Goal: Answer question/provide support: Answer question/provide support

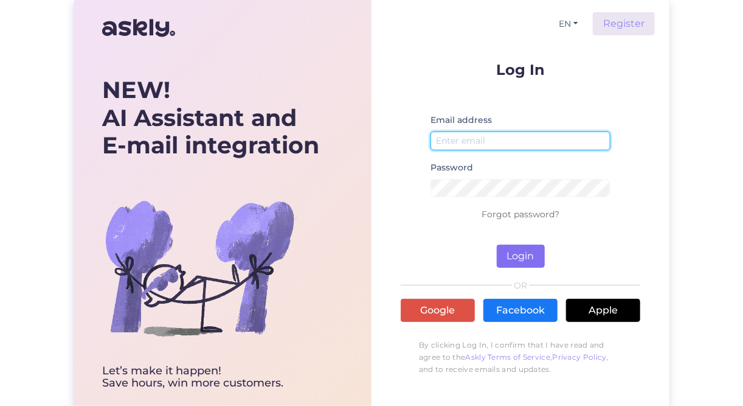
type input "[EMAIL_ADDRESS][DOMAIN_NAME]"
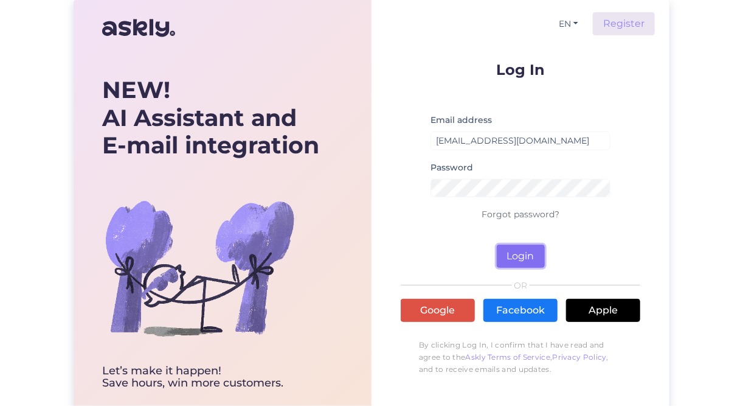
click at [531, 258] on button "Login" at bounding box center [521, 256] width 48 height 23
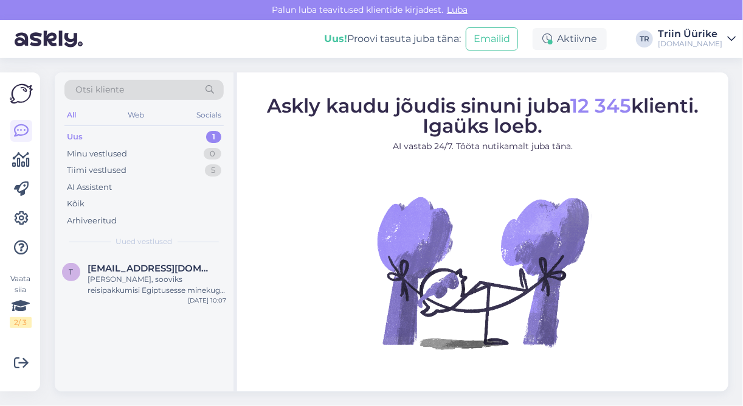
click at [101, 131] on div "Uus 1" at bounding box center [143, 136] width 159 height 17
click at [147, 287] on div "[PERSON_NAME], sooviks reisipakkumisi Egiptusesse minekuga 09.09 5* ja 7 ööd. T…" at bounding box center [157, 285] width 139 height 22
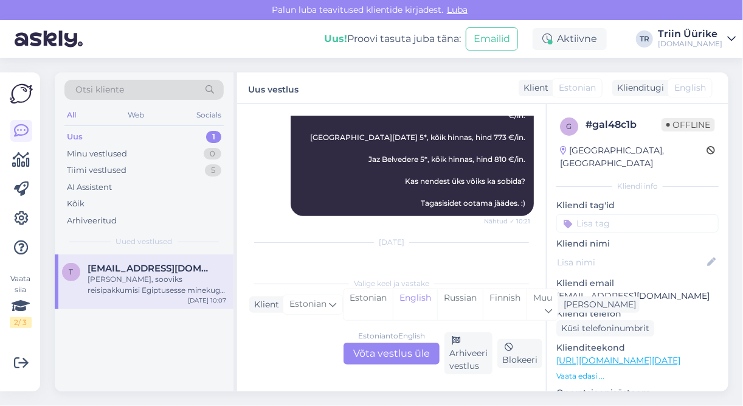
scroll to position [478, 0]
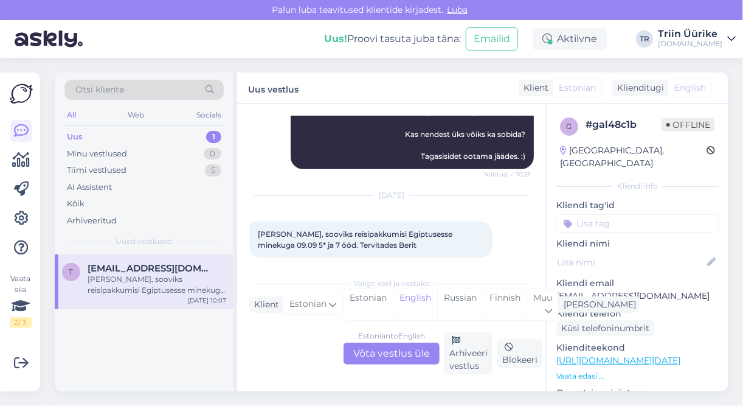
click at [672, 290] on p "[EMAIL_ADDRESS][DOMAIN_NAME]" at bounding box center [638, 296] width 162 height 13
drag, startPoint x: 672, startPoint y: 281, endPoint x: 555, endPoint y: 286, distance: 117.5
click at [555, 286] on div "g # gal48c1b Offline [GEOGRAPHIC_DATA], [GEOGRAPHIC_DATA] Kliendi info Kliendi …" at bounding box center [638, 360] width 182 height 513
drag, startPoint x: 560, startPoint y: 282, endPoint x: 670, endPoint y: 280, distance: 110.1
click at [670, 290] on p "[EMAIL_ADDRESS][DOMAIN_NAME]" at bounding box center [638, 296] width 162 height 13
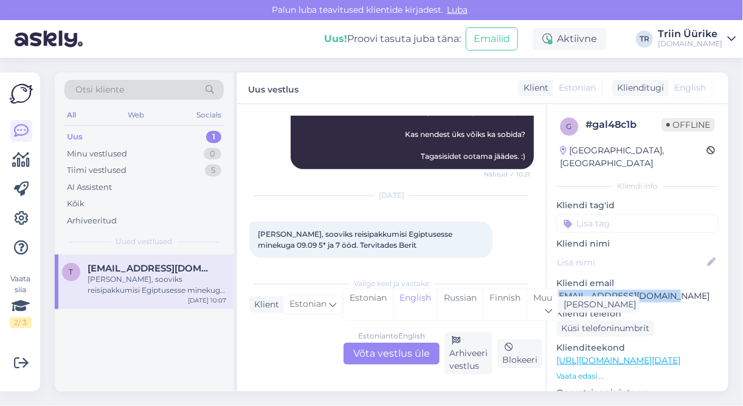
copy p "[EMAIL_ADDRESS][DOMAIN_NAME]"
click at [354, 234] on div "[PERSON_NAME], sooviks reisipakkumisi Egiptusesse minekuga 09.09 5* ja 7 ööd. T…" at bounding box center [370, 239] width 243 height 37
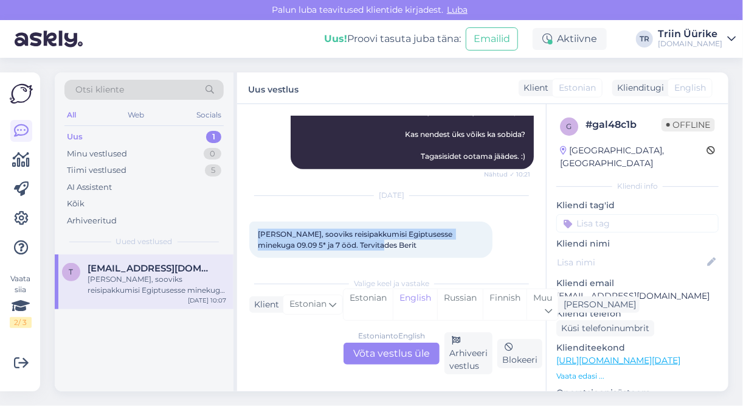
click at [353, 233] on div "[PERSON_NAME], sooviks reisipakkumisi Egiptusesse minekuga 09.09 5* ja 7 ööd. T…" at bounding box center [370, 239] width 243 height 37
copy span "[PERSON_NAME], sooviks reisipakkumisi Egiptusesse minekuga 09.09 5* ja 7 ööd. T…"
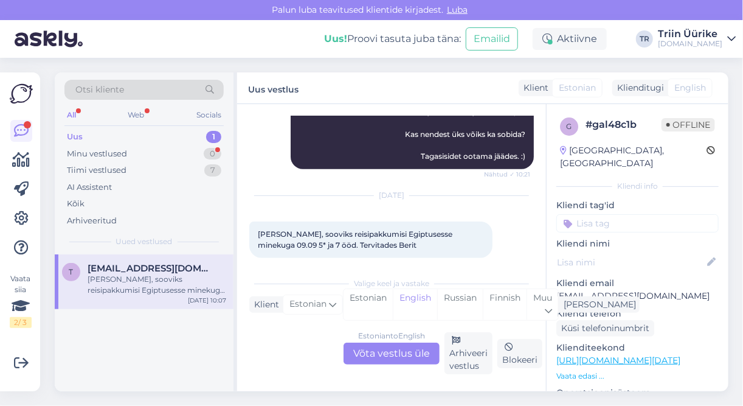
click at [416, 349] on div "Estonian to English Võta vestlus üle" at bounding box center [392, 354] width 96 height 22
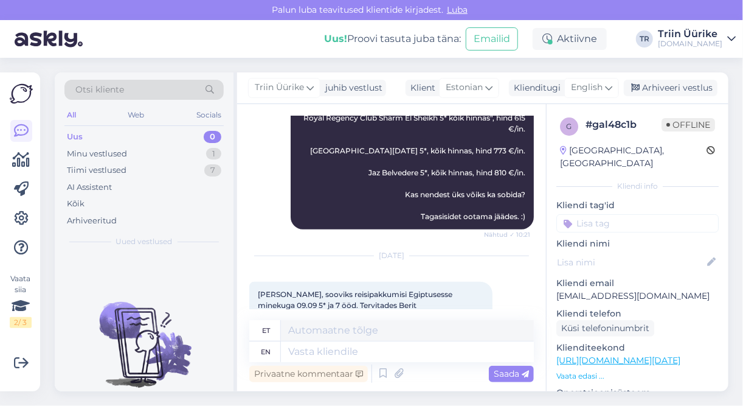
scroll to position [459, 0]
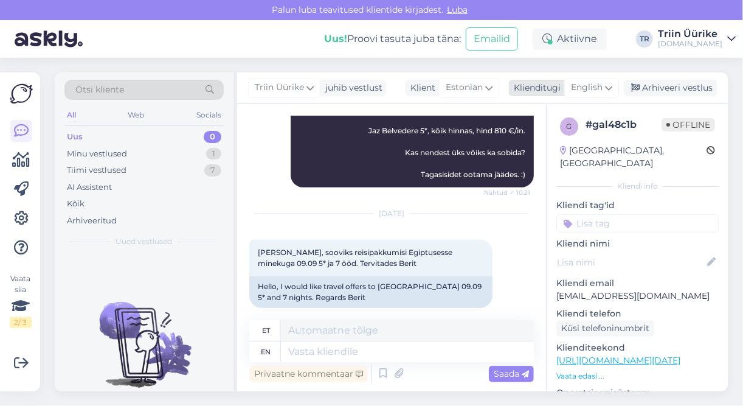
click at [588, 91] on span "English" at bounding box center [587, 87] width 32 height 13
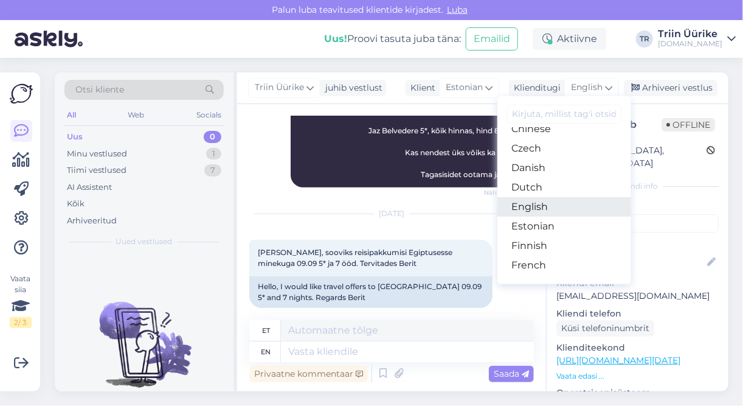
scroll to position [73, 0]
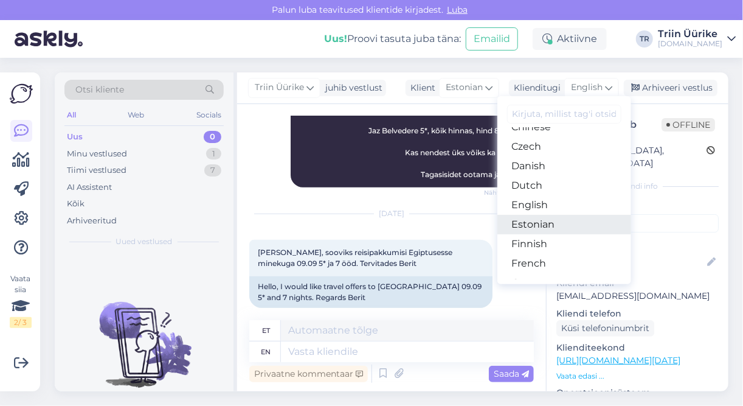
click at [571, 224] on link "Estonian" at bounding box center [565, 224] width 134 height 19
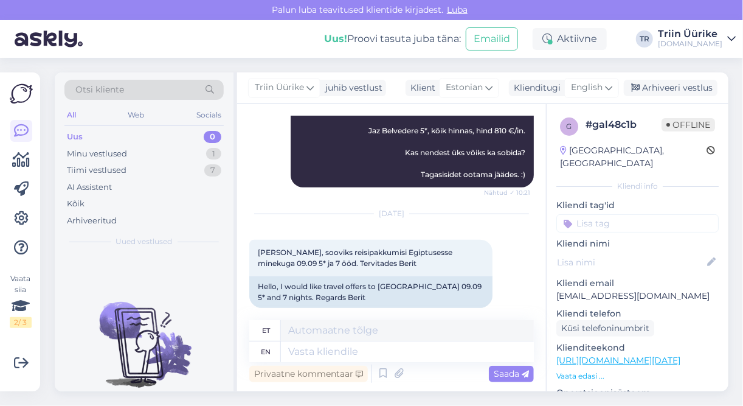
scroll to position [444, 0]
